Goal: Transaction & Acquisition: Purchase product/service

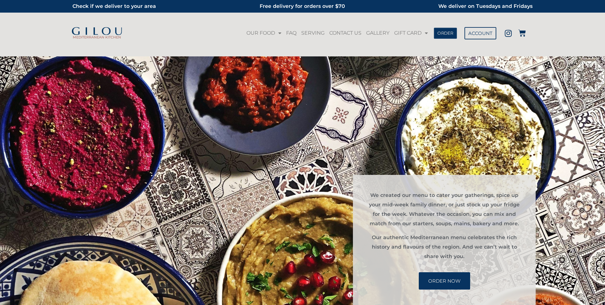
click at [448, 35] on span "ORDER" at bounding box center [445, 33] width 16 height 4
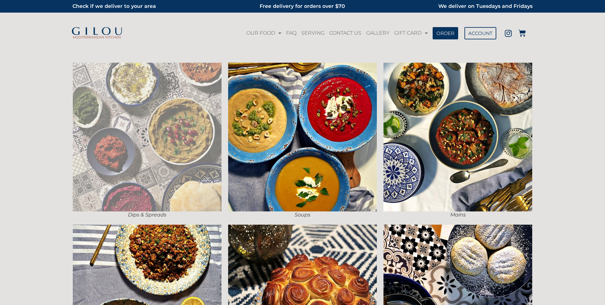
click at [194, 127] on img at bounding box center [147, 137] width 149 height 149
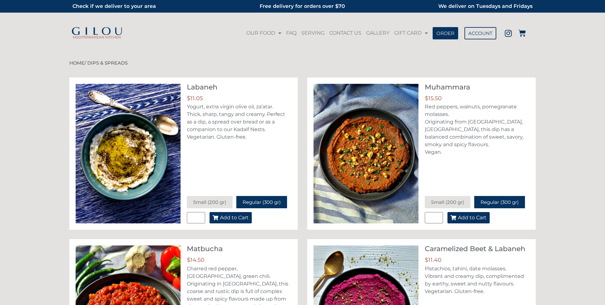
click at [237, 219] on span "Add to Cart" at bounding box center [234, 217] width 29 height 5
click at [523, 33] on icon at bounding box center [522, 33] width 8 height 8
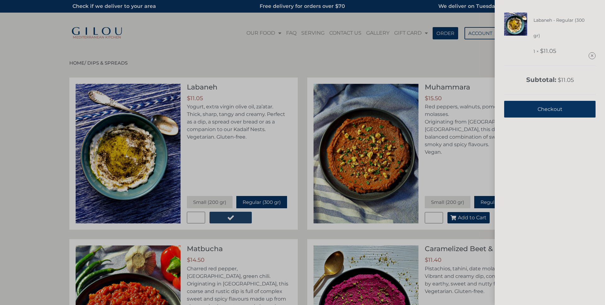
click at [528, 116] on link "Checkout" at bounding box center [549, 109] width 91 height 17
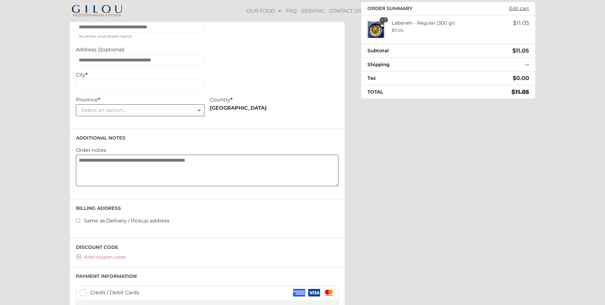
scroll to position [358, 0]
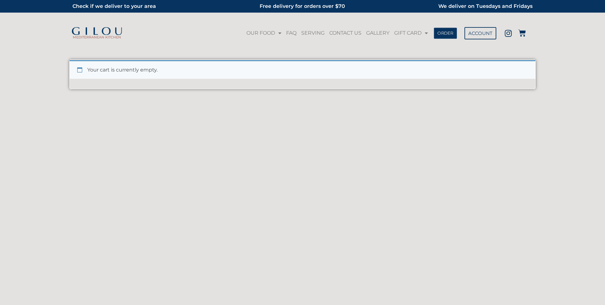
click at [442, 29] on link "ORDER" at bounding box center [445, 32] width 23 height 11
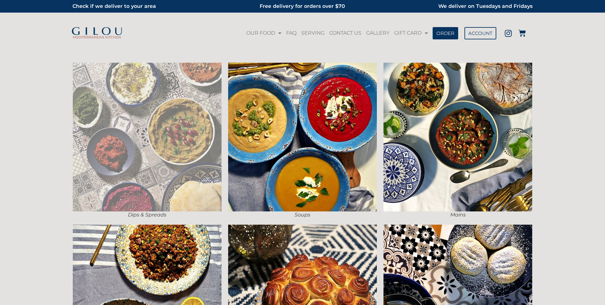
click at [180, 118] on img at bounding box center [147, 137] width 149 height 149
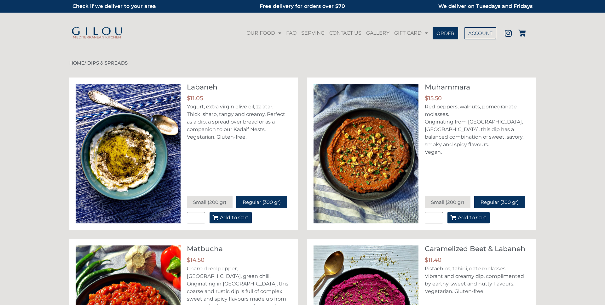
click at [238, 219] on span "Add to Cart" at bounding box center [234, 217] width 29 height 5
click at [522, 34] on icon at bounding box center [522, 33] width 8 height 8
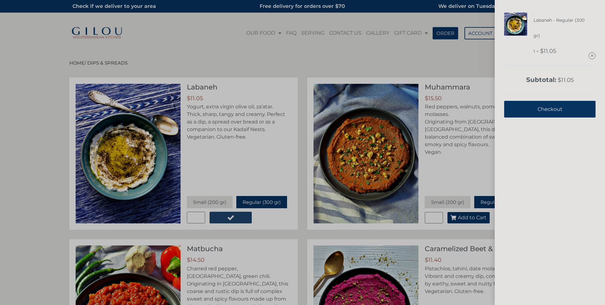
click at [544, 111] on span "Checkout" at bounding box center [549, 108] width 25 height 15
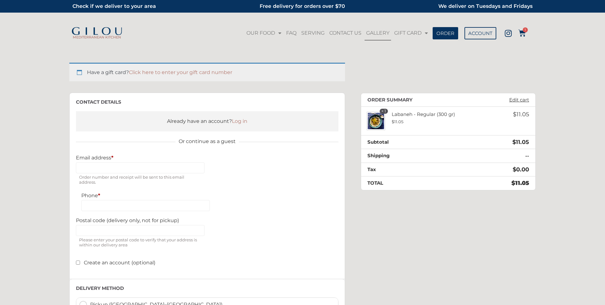
click at [383, 34] on link "GALLERY" at bounding box center [378, 33] width 26 height 14
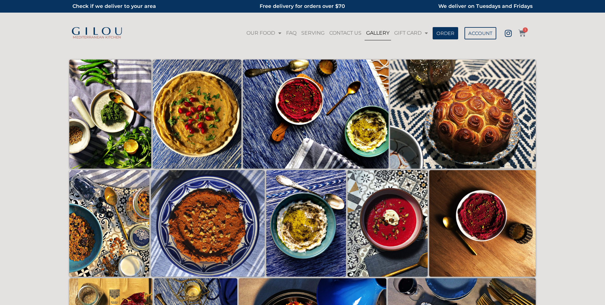
click at [522, 33] on icon at bounding box center [522, 33] width 8 height 8
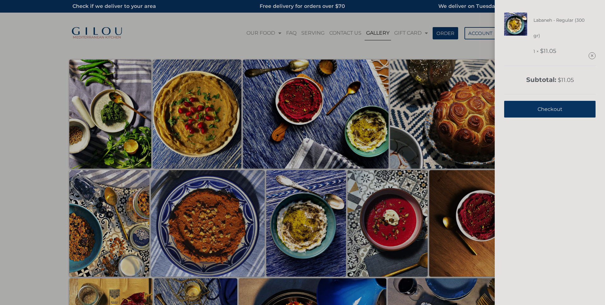
click at [535, 110] on link "Checkout" at bounding box center [549, 109] width 91 height 17
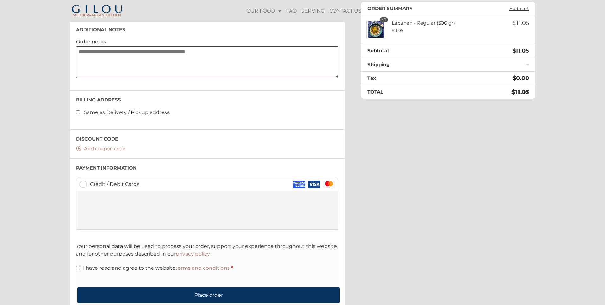
scroll to position [504, 0]
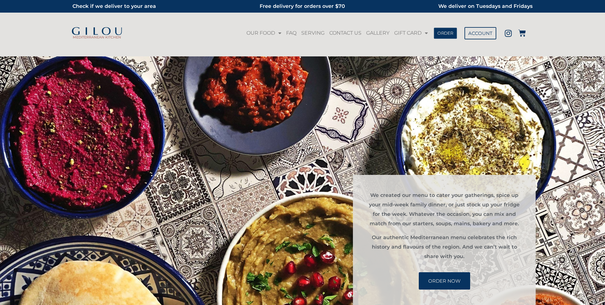
click at [446, 30] on link "ORDER" at bounding box center [445, 32] width 23 height 11
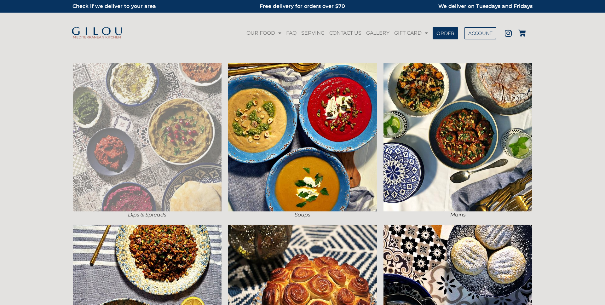
click at [204, 108] on img at bounding box center [147, 137] width 149 height 149
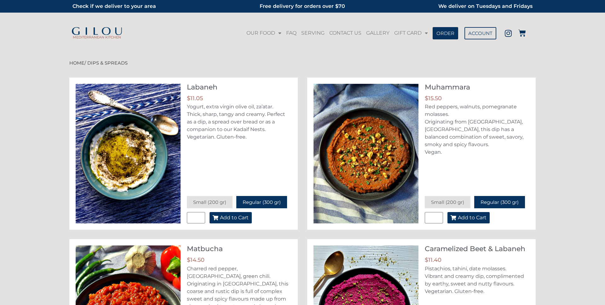
click at [242, 215] on span "Add to Cart" at bounding box center [234, 217] width 29 height 5
click at [524, 34] on icon at bounding box center [522, 33] width 8 height 8
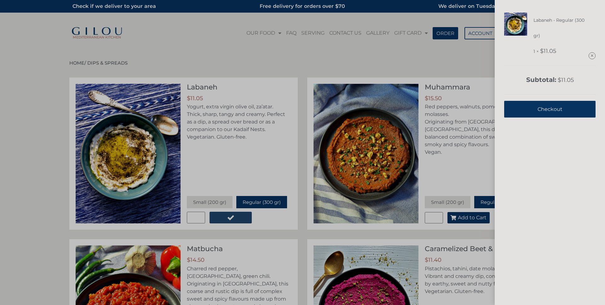
click at [543, 110] on span "Checkout" at bounding box center [549, 108] width 25 height 15
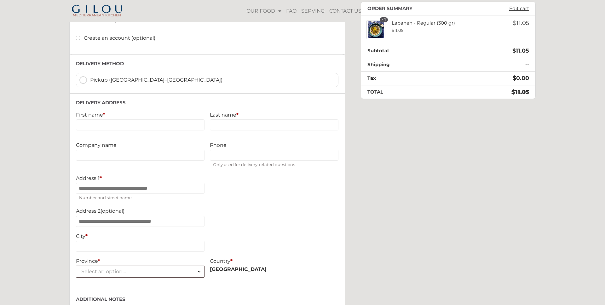
scroll to position [201, 0]
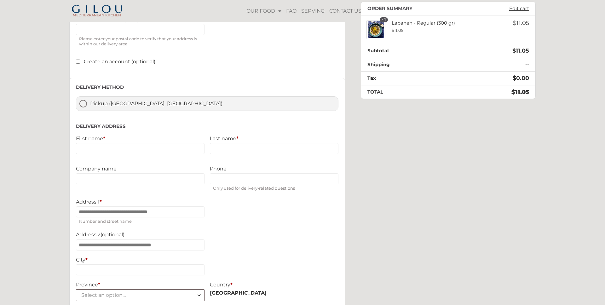
click at [86, 104] on label "Pickup ([GEOGRAPHIC_DATA]–[GEOGRAPHIC_DATA])" at bounding box center [207, 104] width 262 height 14
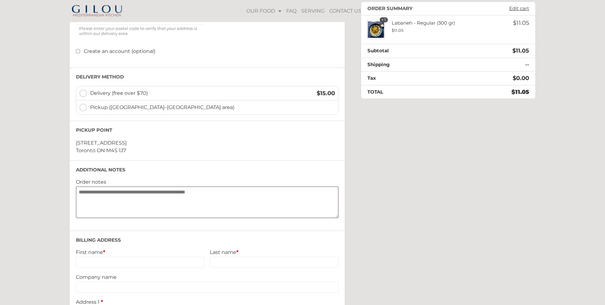
scroll to position [193, 0]
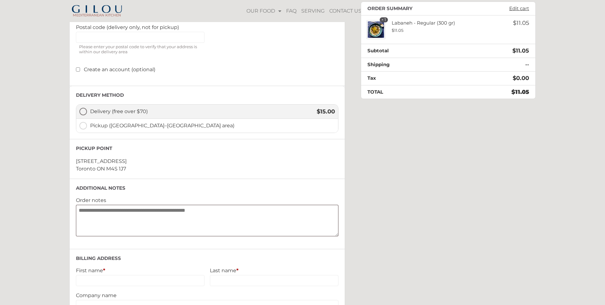
click at [86, 113] on label "Delivery (free over $70) $ 15.00" at bounding box center [207, 112] width 262 height 14
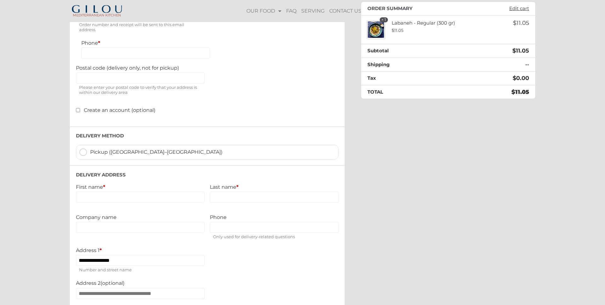
scroll to position [159, 0]
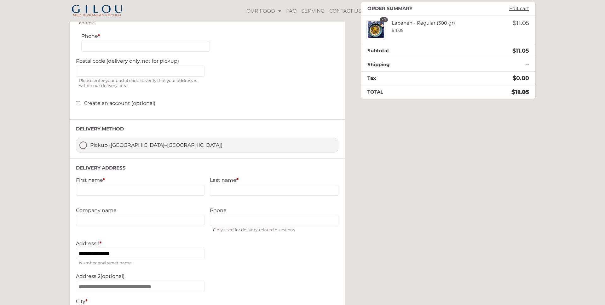
click at [86, 145] on label "Pickup ([GEOGRAPHIC_DATA]–[GEOGRAPHIC_DATA])" at bounding box center [207, 145] width 262 height 14
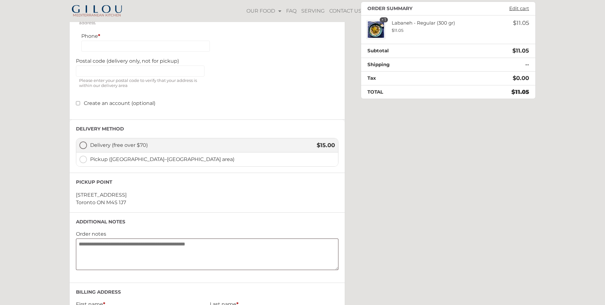
click at [82, 149] on label "Delivery (free over $70) $ 15.00" at bounding box center [207, 145] width 262 height 14
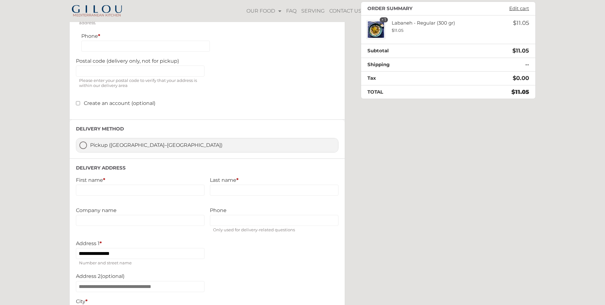
click at [83, 147] on label "Pickup ([GEOGRAPHIC_DATA]–[GEOGRAPHIC_DATA])" at bounding box center [207, 145] width 262 height 14
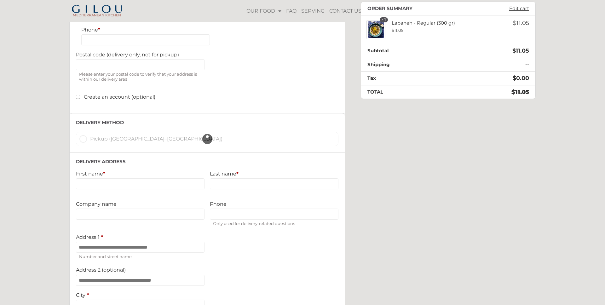
scroll to position [177, 0]
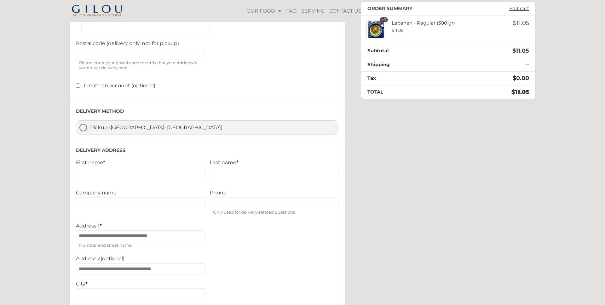
click at [84, 131] on label "Pickup ([GEOGRAPHIC_DATA]–[GEOGRAPHIC_DATA])" at bounding box center [207, 128] width 262 height 14
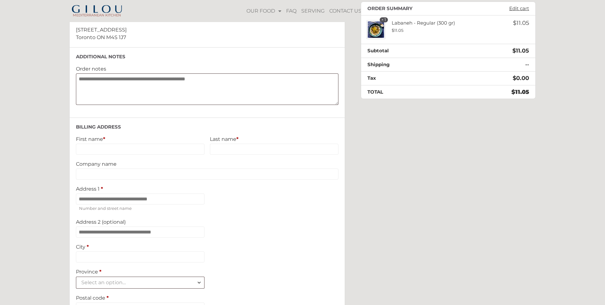
scroll to position [181, 0]
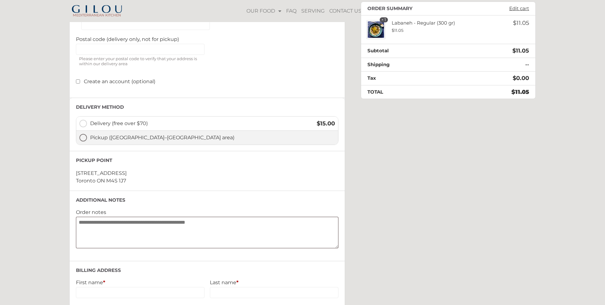
click at [83, 141] on label "Pickup ([GEOGRAPHIC_DATA]–[GEOGRAPHIC_DATA] area)" at bounding box center [207, 138] width 262 height 14
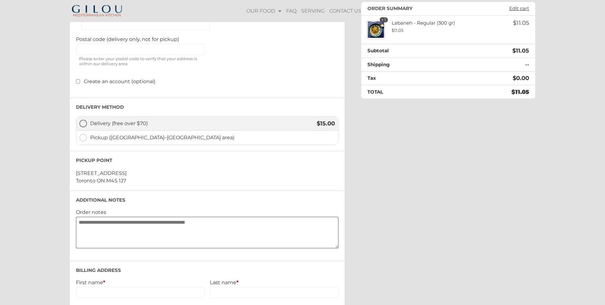
click at [84, 128] on label "Delivery (free over $70) $ 15.00" at bounding box center [207, 124] width 262 height 14
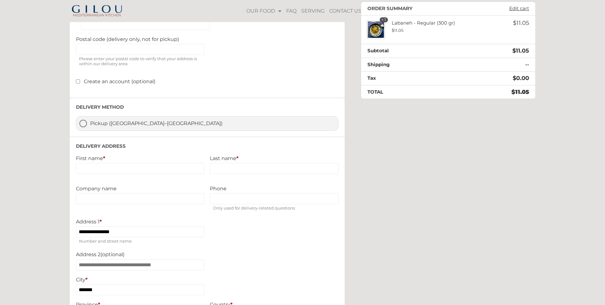
click at [84, 124] on label "Pickup ([GEOGRAPHIC_DATA]–[GEOGRAPHIC_DATA])" at bounding box center [207, 124] width 262 height 14
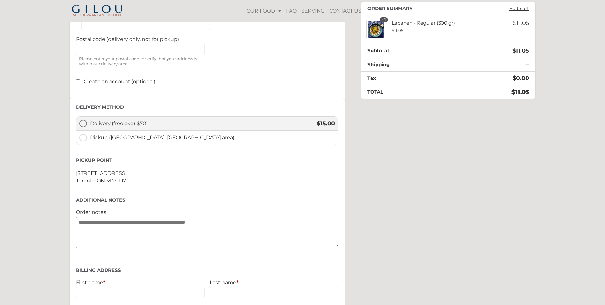
click at [87, 125] on label "Delivery (free over $70) $ 15.00" at bounding box center [207, 124] width 262 height 14
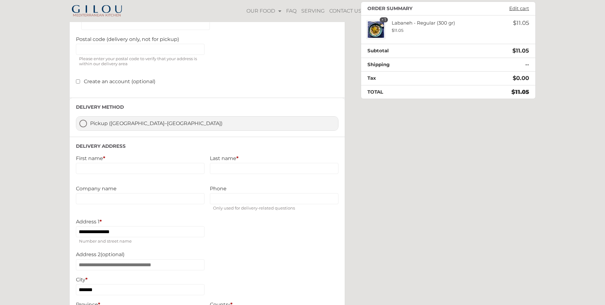
click at [84, 125] on label "Pickup ([GEOGRAPHIC_DATA]–[GEOGRAPHIC_DATA])" at bounding box center [207, 124] width 262 height 14
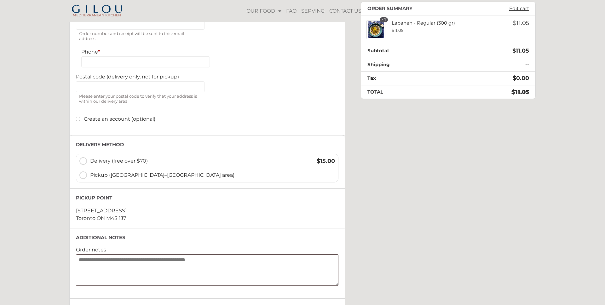
scroll to position [142, 0]
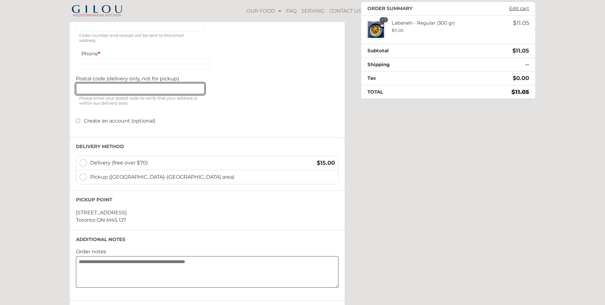
click at [135, 91] on input "Postal code (delivery only, not for pickup)" at bounding box center [140, 88] width 129 height 11
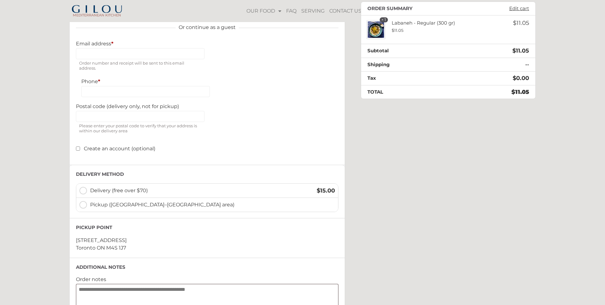
scroll to position [90, 0]
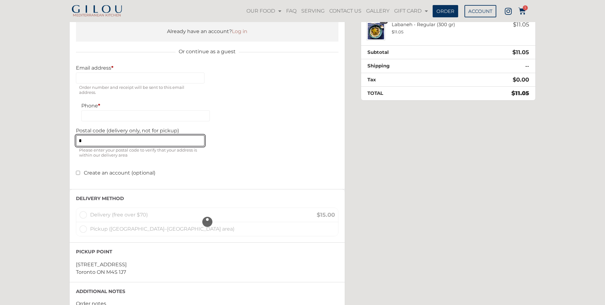
type input "*******"
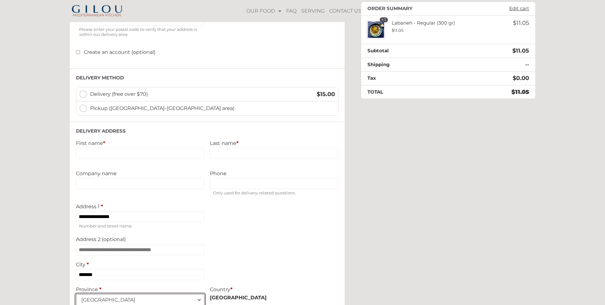
scroll to position [209, 0]
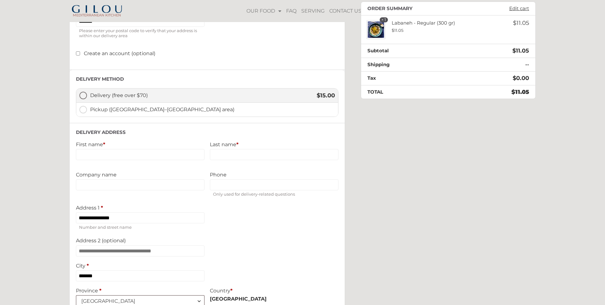
click at [84, 94] on label "Delivery (free over $70) $ 15.00" at bounding box center [207, 96] width 262 height 14
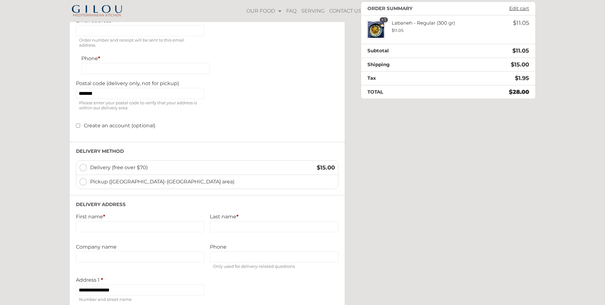
scroll to position [135, 0]
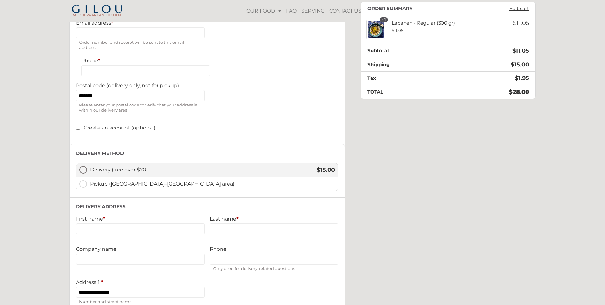
click at [84, 170] on label "Delivery (free over $70) $ 15.00" at bounding box center [207, 170] width 262 height 14
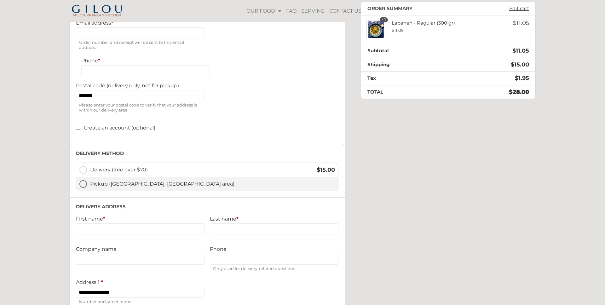
click at [84, 183] on label "Pickup ([GEOGRAPHIC_DATA]–[GEOGRAPHIC_DATA] area)" at bounding box center [207, 184] width 262 height 14
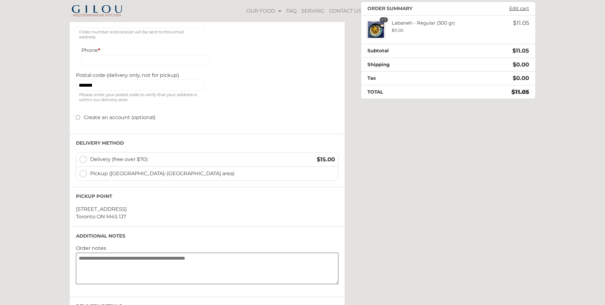
scroll to position [144, 0]
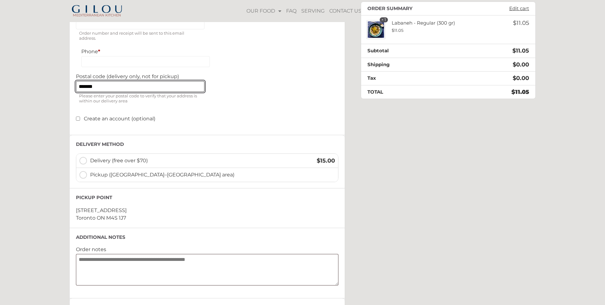
click at [106, 91] on input "*******" at bounding box center [140, 86] width 129 height 11
click at [192, 120] on p "Create an account (optional)" at bounding box center [207, 119] width 262 height 8
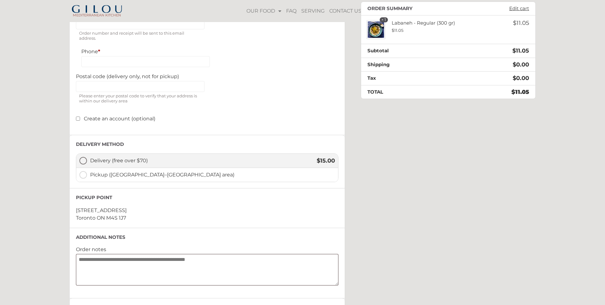
click at [84, 161] on label "Delivery (free over $70) $ 15.00" at bounding box center [207, 161] width 262 height 14
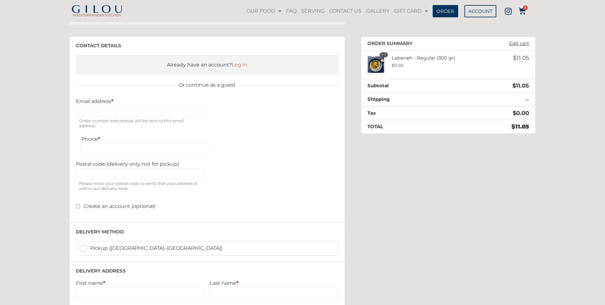
scroll to position [44, 0]
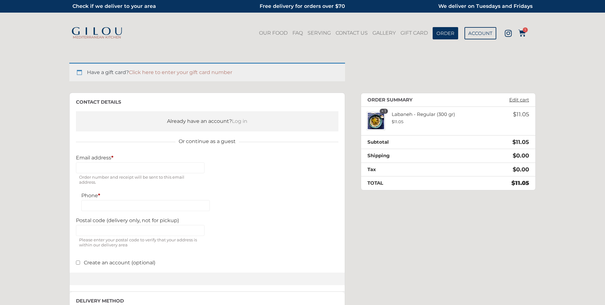
scroll to position [44, 0]
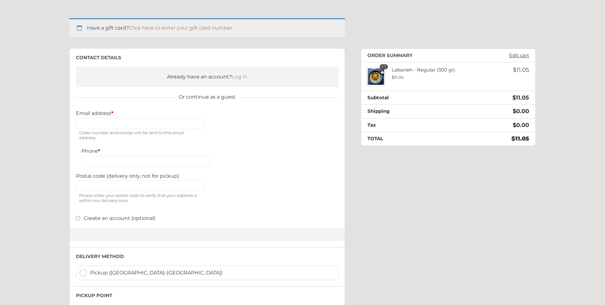
select select "**"
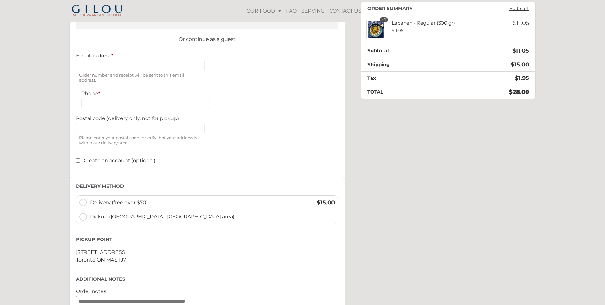
scroll to position [101, 0]
click at [84, 221] on label "Pickup ([GEOGRAPHIC_DATA]–[GEOGRAPHIC_DATA] area)" at bounding box center [207, 218] width 262 height 14
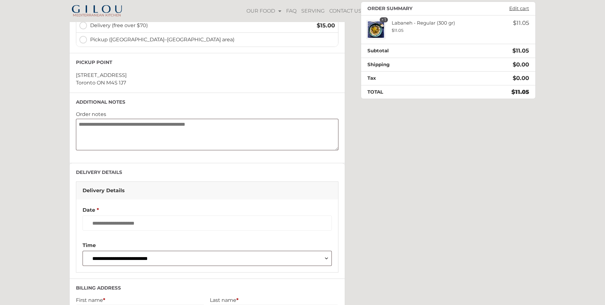
scroll to position [244, 0]
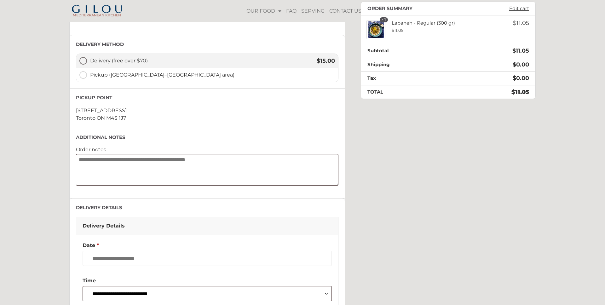
click at [84, 59] on label "Delivery (free over $70) $ 15.00" at bounding box center [207, 61] width 262 height 14
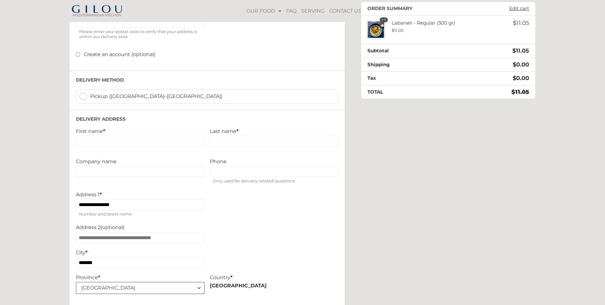
scroll to position [175, 0]
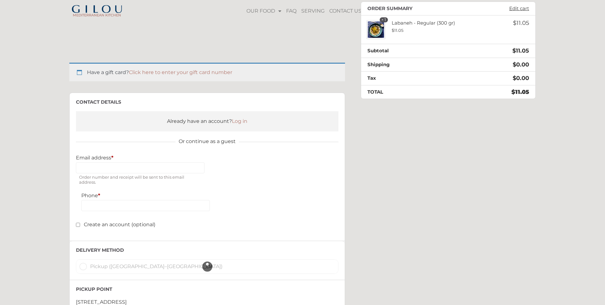
select select "**"
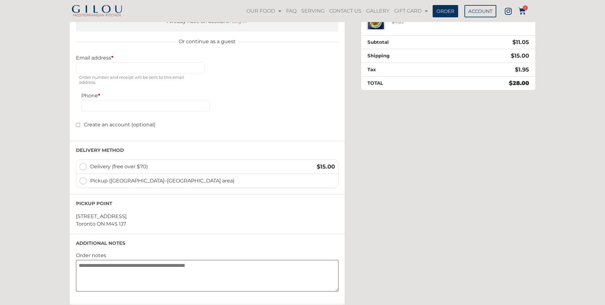
scroll to position [137, 0]
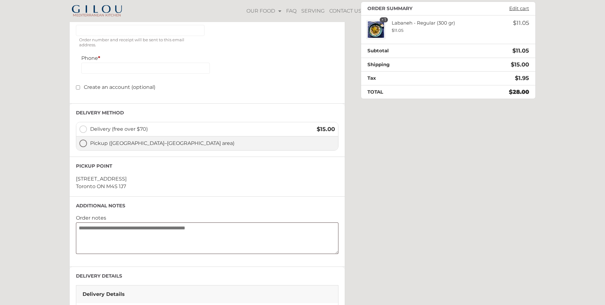
click at [85, 142] on label "Pickup ([GEOGRAPHIC_DATA]–[GEOGRAPHIC_DATA] area)" at bounding box center [207, 143] width 262 height 14
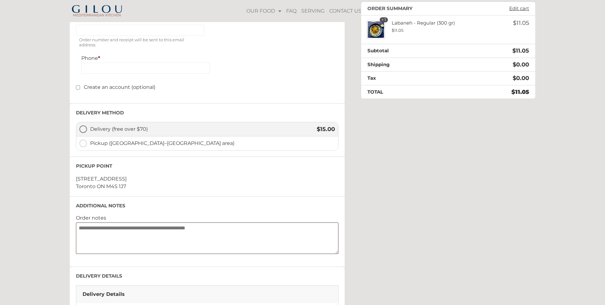
click at [84, 130] on label "Delivery (free over $70) $ 15.00" at bounding box center [207, 129] width 262 height 14
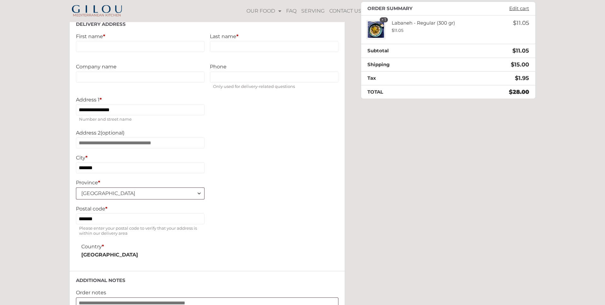
scroll to position [336, 0]
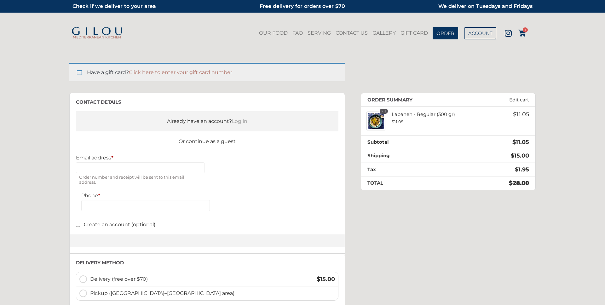
scroll to position [336, 0]
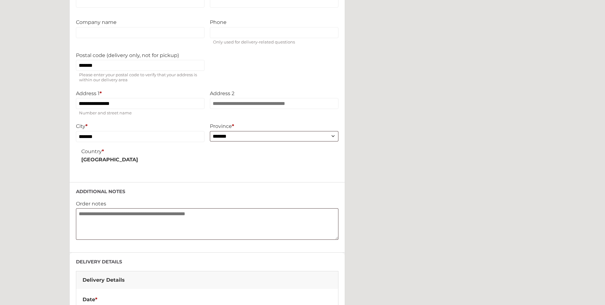
select select "**"
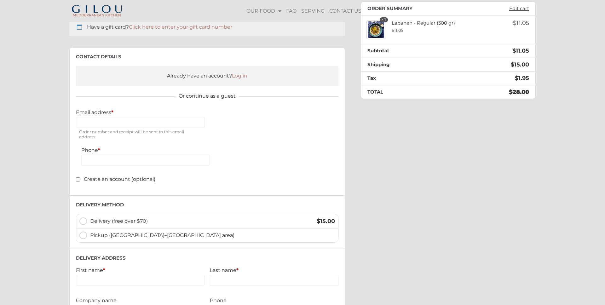
scroll to position [0, 0]
